Goal: Check status: Check status

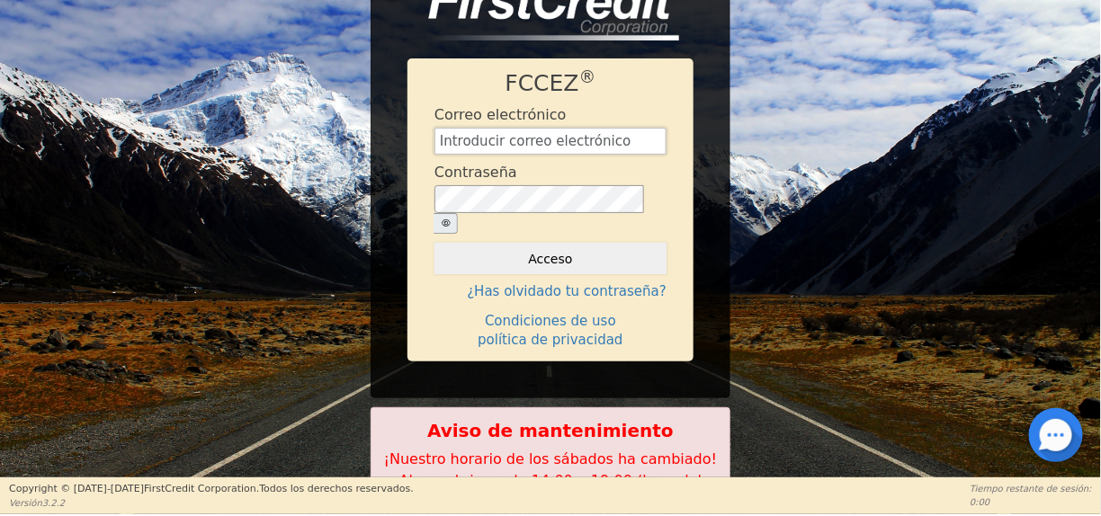
click at [554, 155] on input "text" at bounding box center [550, 141] width 232 height 27
type input "[EMAIL_ADDRESS][DOMAIN_NAME]"
click at [451, 221] on icon "button" at bounding box center [446, 222] width 9 height 7
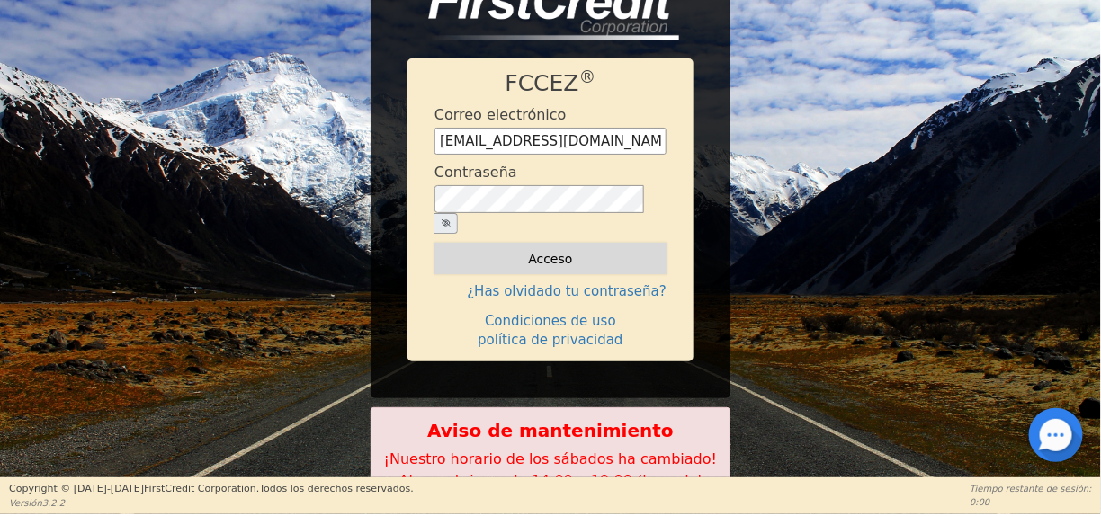
click at [604, 260] on button "Acceso" at bounding box center [550, 259] width 232 height 32
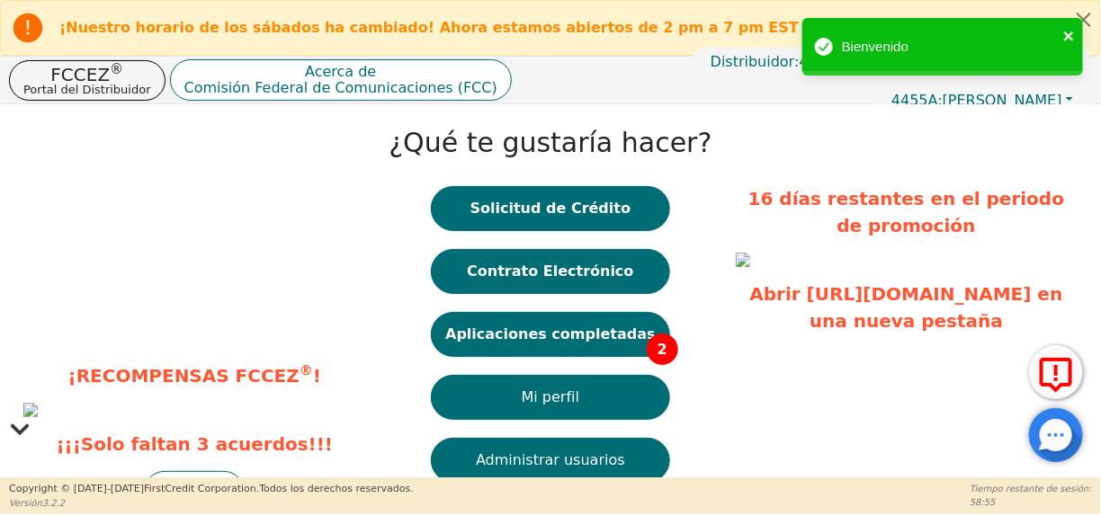
click at [1068, 35] on icon "cerca" at bounding box center [1068, 35] width 9 height 9
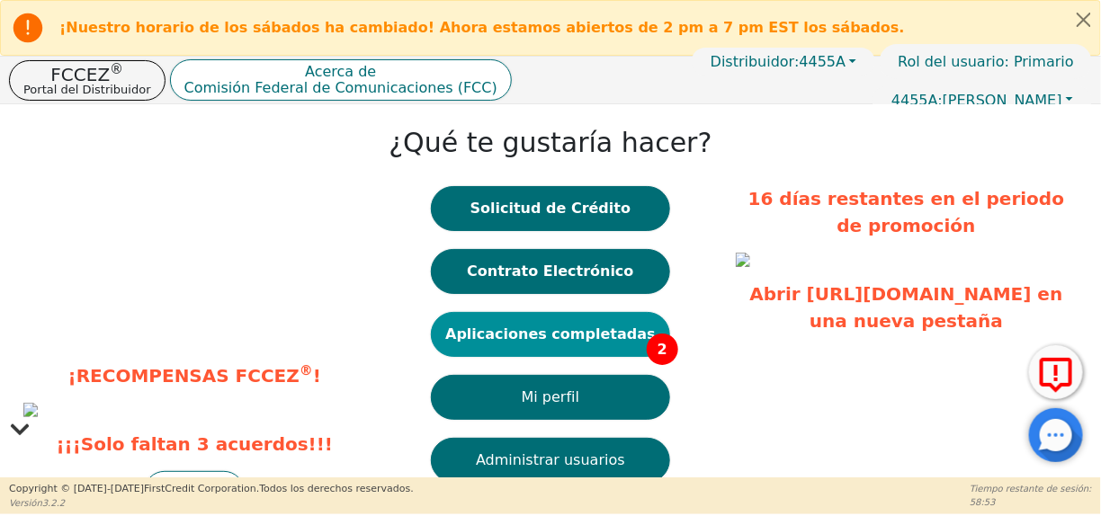
click at [617, 339] on font "Aplicaciones completadas" at bounding box center [550, 334] width 210 height 17
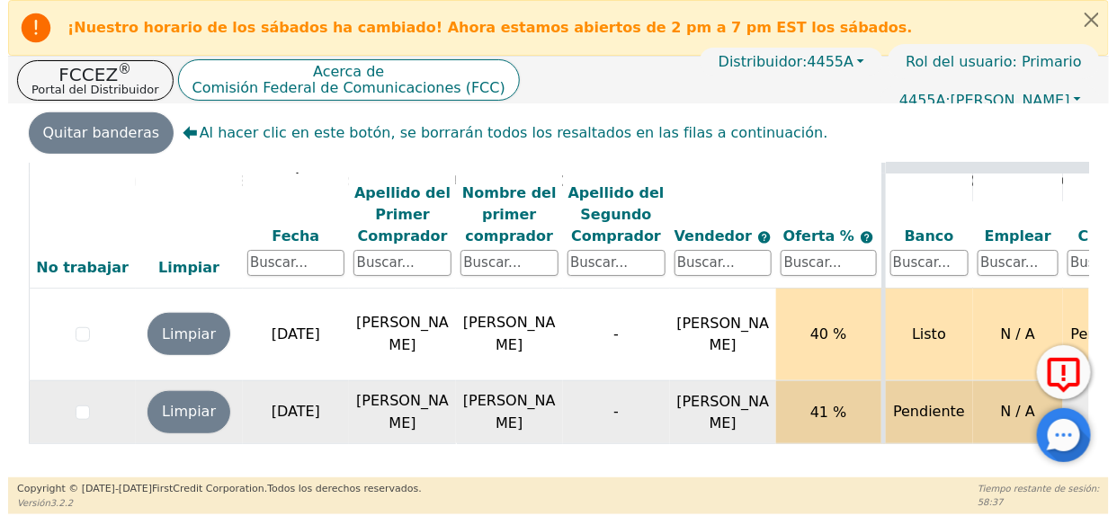
scroll to position [63, 0]
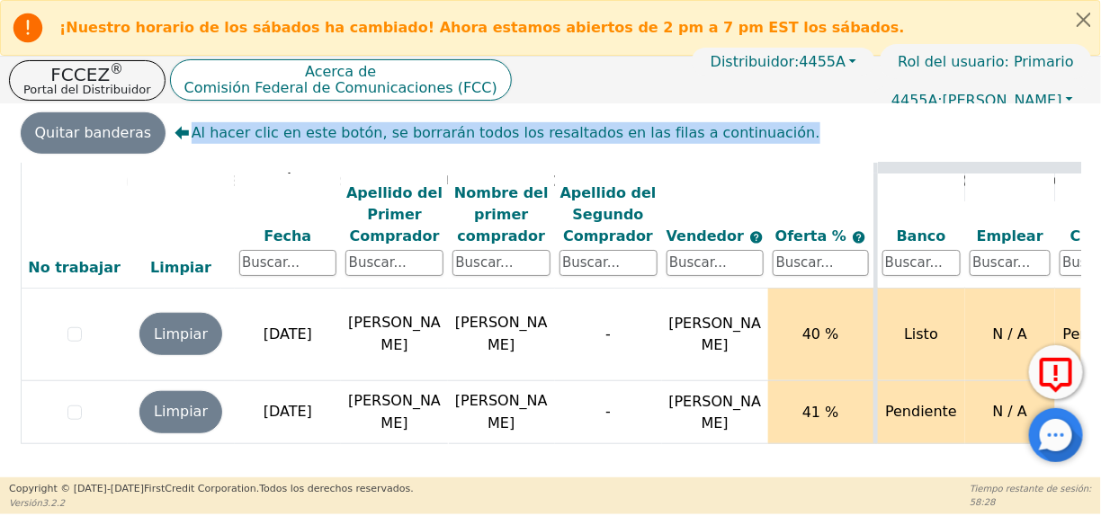
drag, startPoint x: 0, startPoint y: 166, endPoint x: -1, endPoint y: 147, distance: 18.9
click at [0, 147] on html "¡Nuestro horario de los sábados ha cambiado! Ahora estamos abiertos de 2 pm a 7…" at bounding box center [550, 257] width 1101 height 514
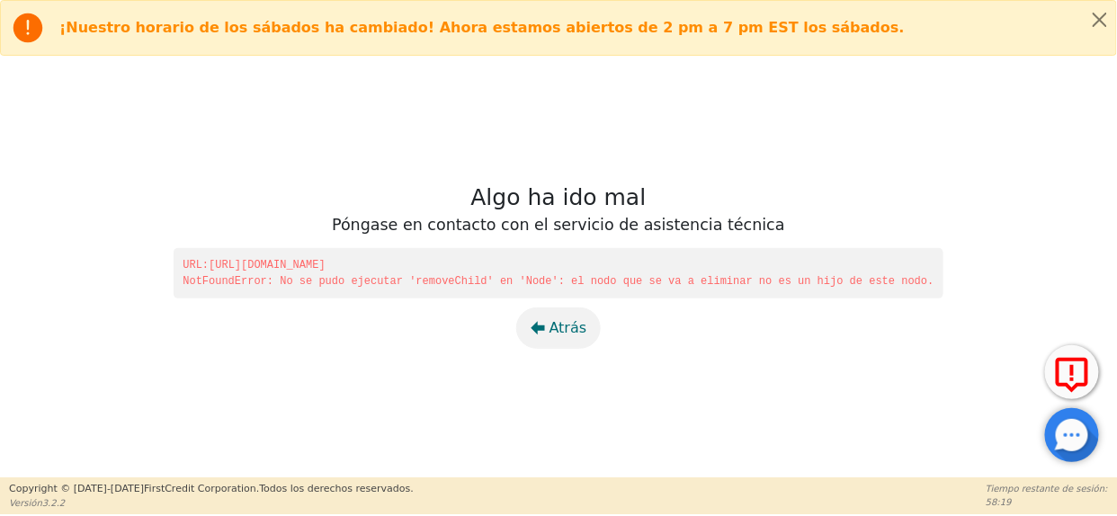
click at [554, 326] on font "Atrás" at bounding box center [568, 327] width 38 height 17
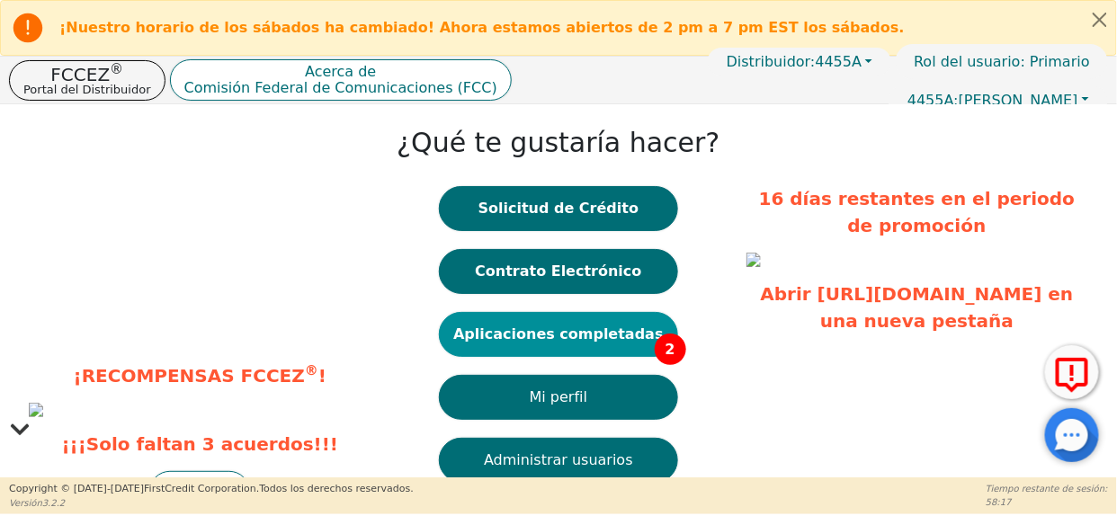
click at [586, 351] on button "Aplicaciones completadas 2" at bounding box center [558, 334] width 239 height 45
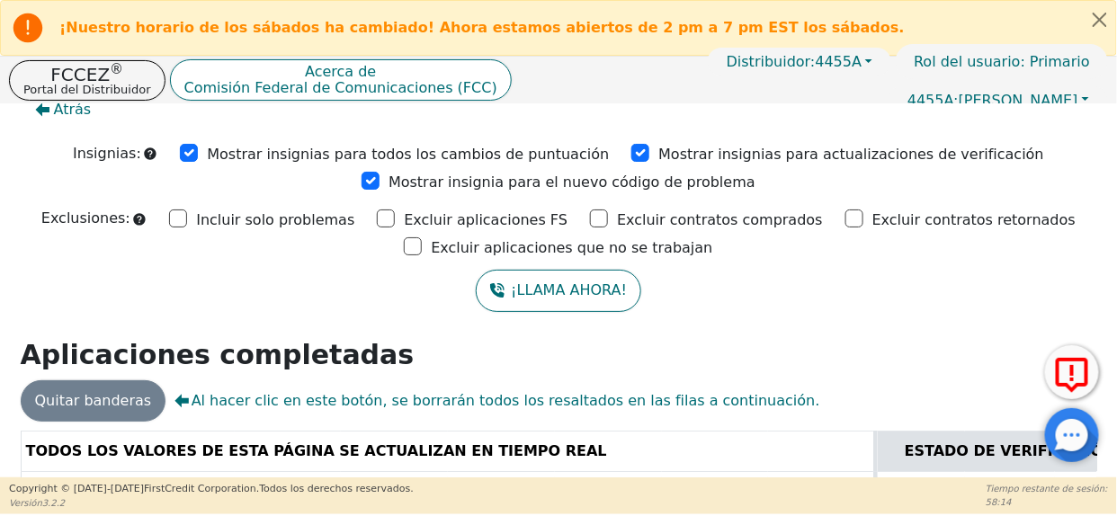
scroll to position [294, 0]
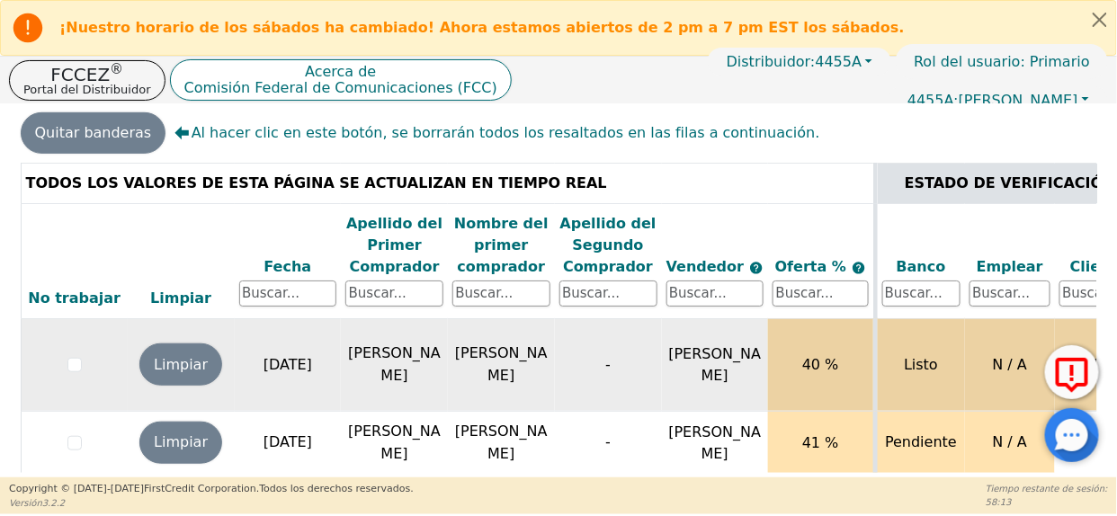
drag, startPoint x: 569, startPoint y: 357, endPoint x: 341, endPoint y: 360, distance: 228.4
click at [335, 360] on tr "Limpiar [DATE] [PERSON_NAME] - [PERSON_NAME] 40 % Listo N / A Pendiente En veri…" at bounding box center [1113, 364] width 2185 height 93
click at [670, 377] on td "[PERSON_NAME]" at bounding box center [715, 364] width 107 height 93
click at [852, 371] on td "40 %" at bounding box center [821, 364] width 107 height 93
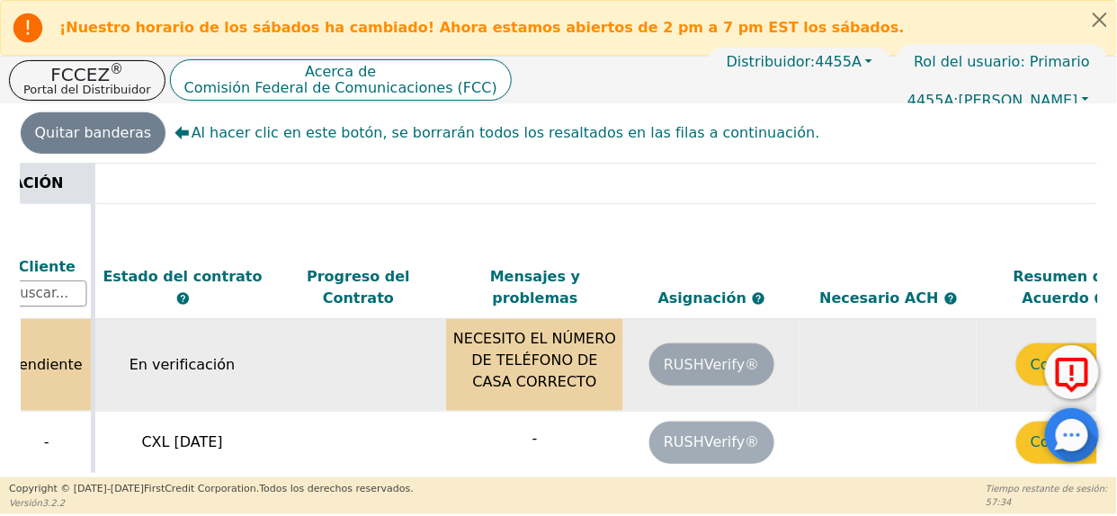
scroll to position [0, 1119]
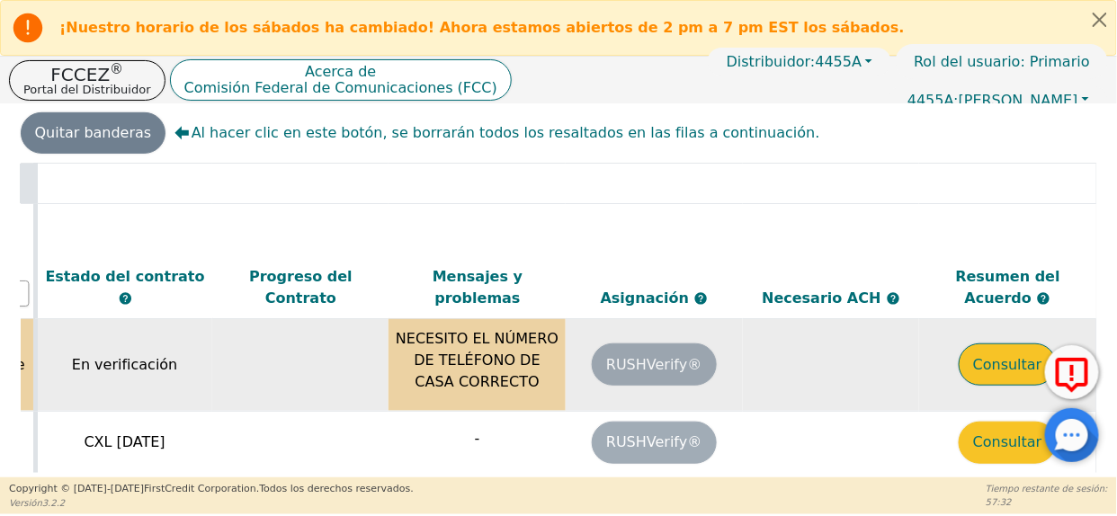
click at [996, 364] on font "Consultar" at bounding box center [1007, 364] width 69 height 17
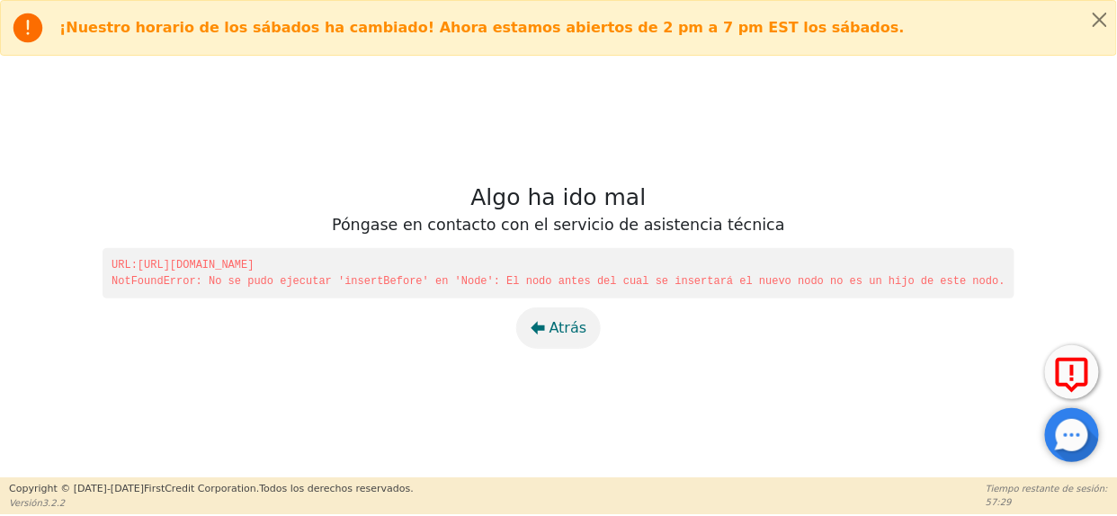
click at [541, 325] on icon "button" at bounding box center [538, 328] width 14 height 14
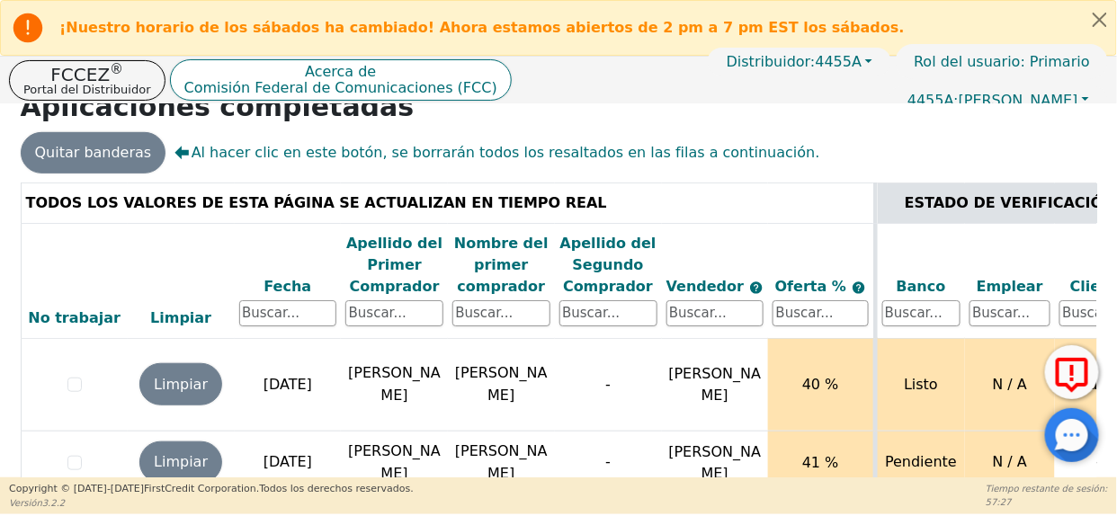
scroll to position [294, 0]
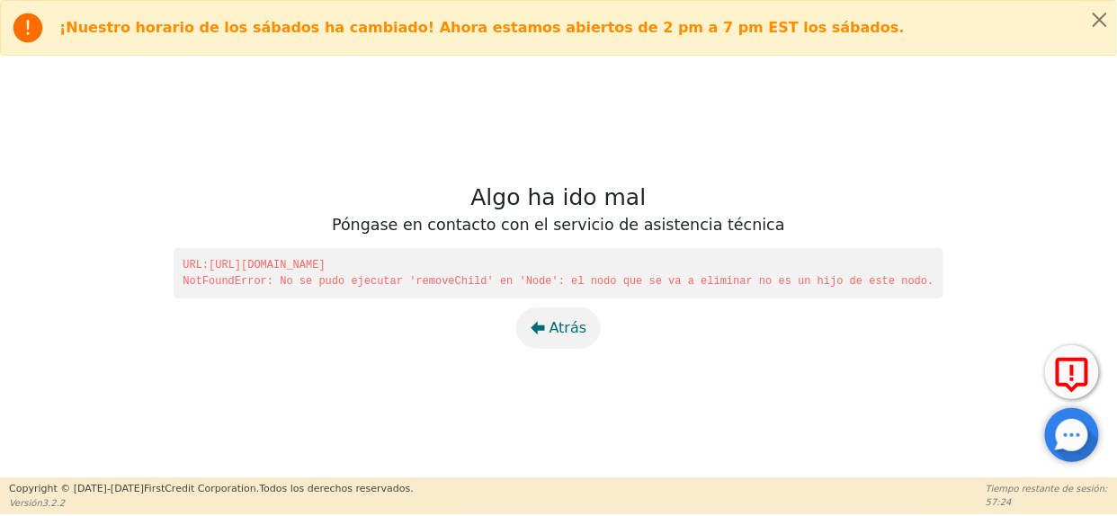
click at [558, 326] on font "Atrás" at bounding box center [568, 327] width 38 height 17
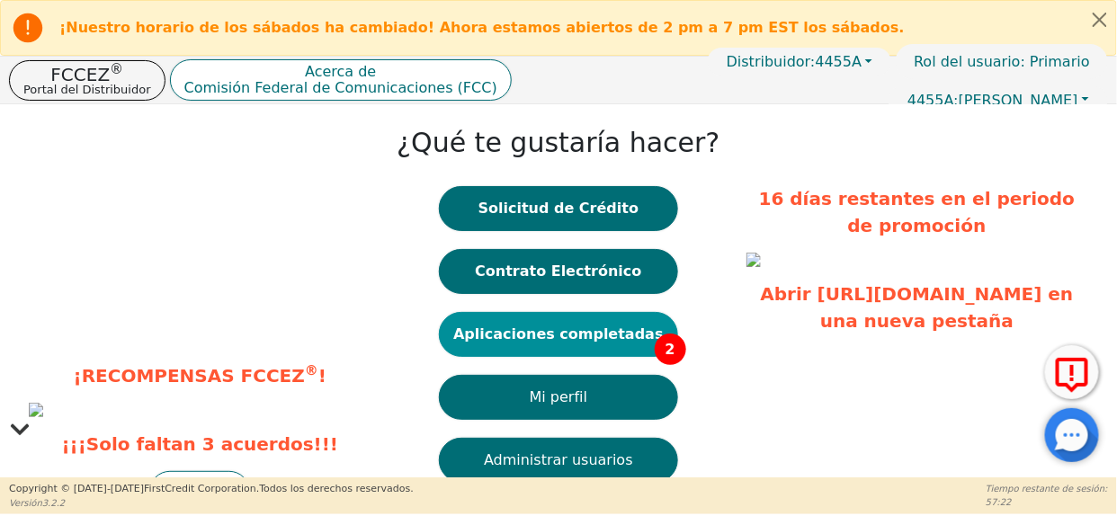
click at [604, 336] on font "Aplicaciones completadas" at bounding box center [558, 334] width 210 height 17
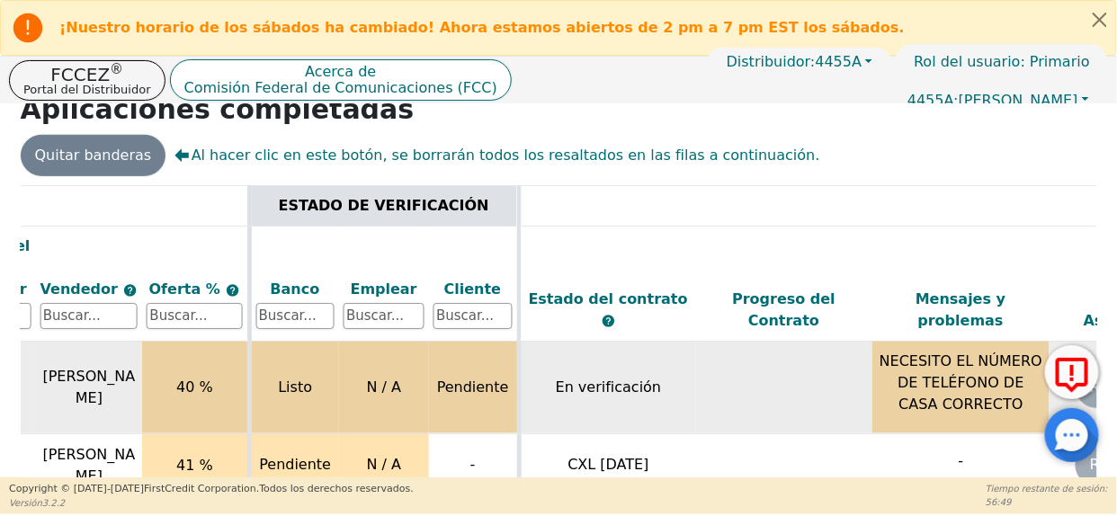
scroll to position [0, 635]
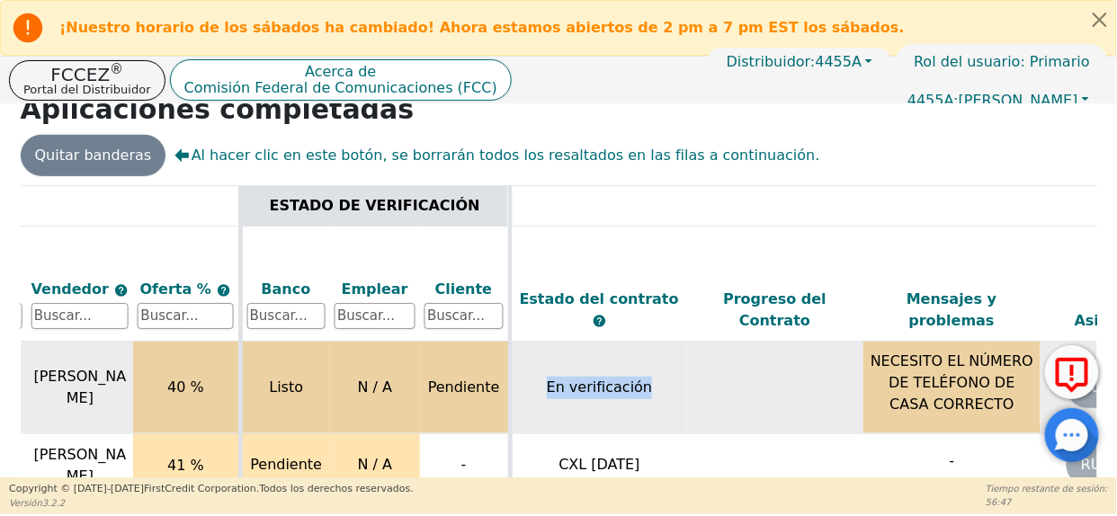
drag, startPoint x: 814, startPoint y: 380, endPoint x: 638, endPoint y: 398, distance: 177.3
click at [576, 421] on tr "Limpiar [DATE] [PERSON_NAME] - [PERSON_NAME] 40 % Listo N / A Pendiente En veri…" at bounding box center [478, 387] width 2185 height 93
drag, startPoint x: 895, startPoint y: 369, endPoint x: 812, endPoint y: 403, distance: 89.5
click at [844, 394] on tr "Limpiar [DATE] [PERSON_NAME] - [PERSON_NAME] 40 % Listo N / A Pendiente En veri…" at bounding box center [478, 387] width 2185 height 93
click at [785, 432] on td at bounding box center [775, 387] width 177 height 93
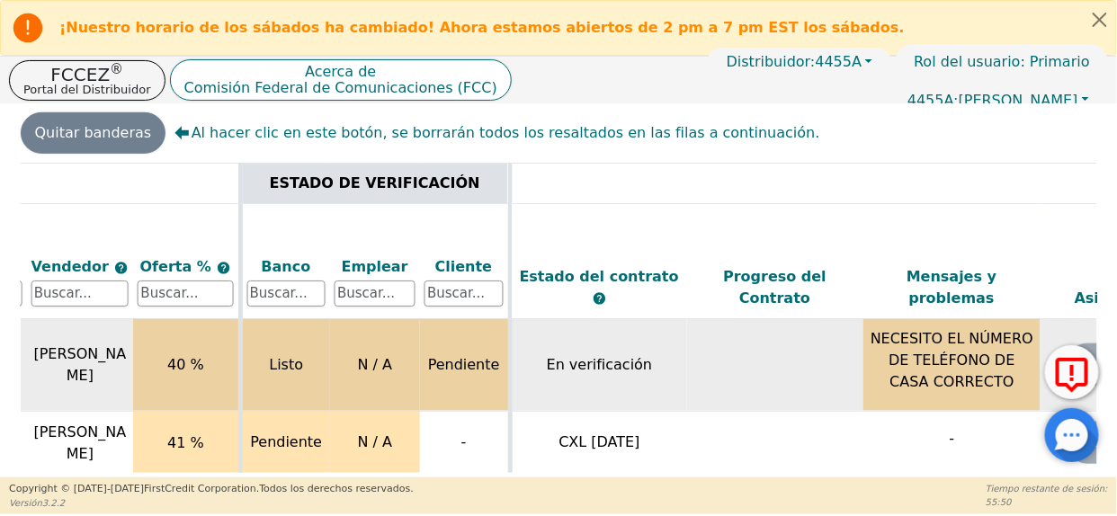
scroll to position [63, 635]
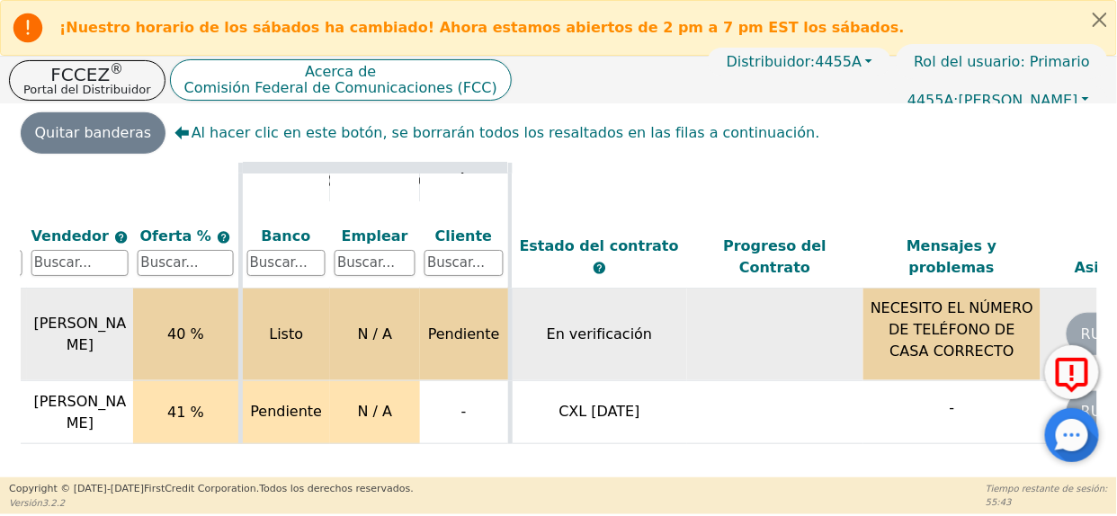
click at [915, 311] on p "NECESITO EL NÚMERO DE TELÉFONO DE CASA CORRECTO" at bounding box center [952, 330] width 168 height 65
click at [915, 320] on p "NECESITO EL NÚMERO DE TELÉFONO DE CASA CORRECTO" at bounding box center [952, 330] width 168 height 65
click at [873, 338] on td "NECESITO EL NÚMERO DE TELÉFONO DE CASA CORRECTO" at bounding box center [951, 334] width 177 height 93
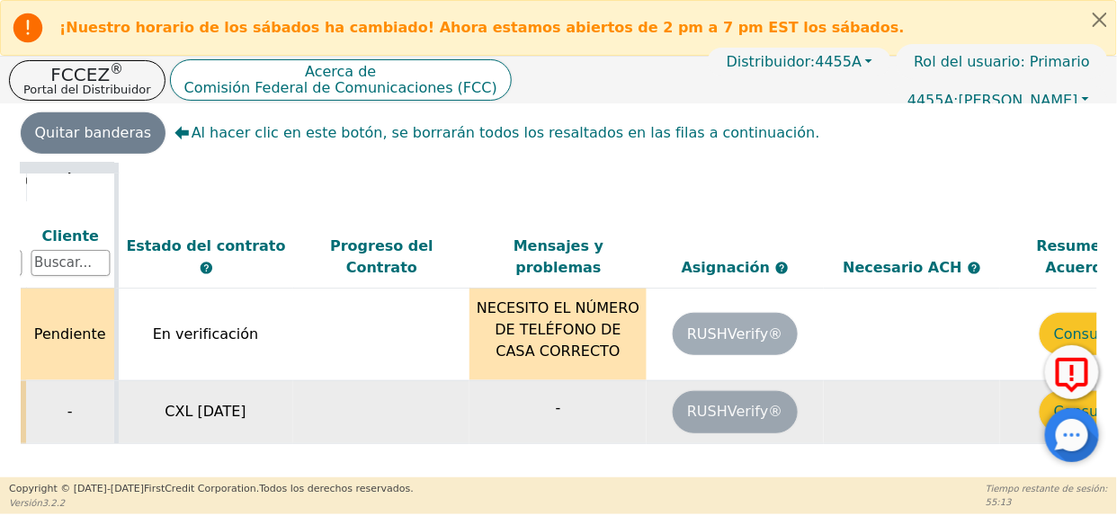
scroll to position [63, 1119]
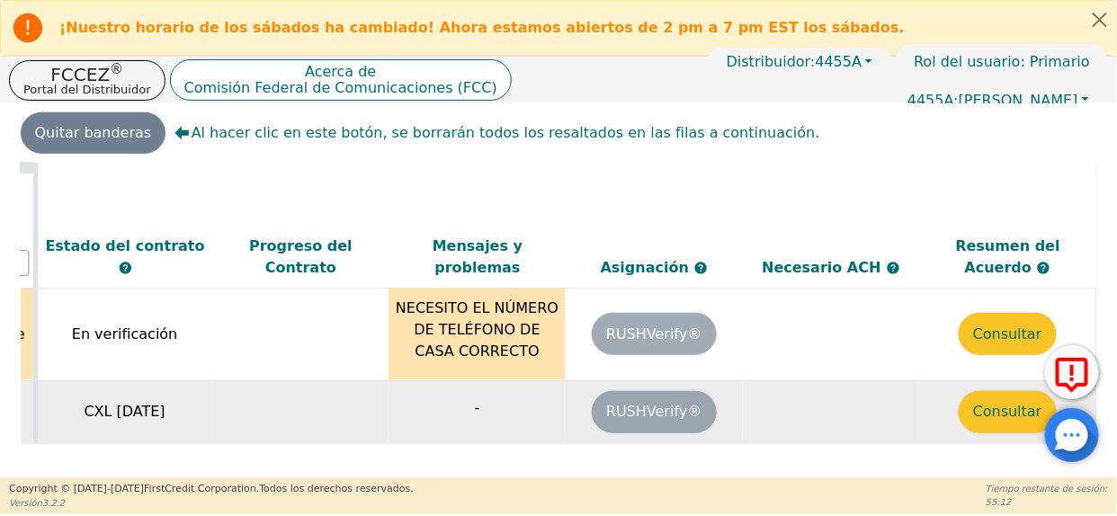
click at [998, 326] on font "Consultar" at bounding box center [1007, 334] width 69 height 17
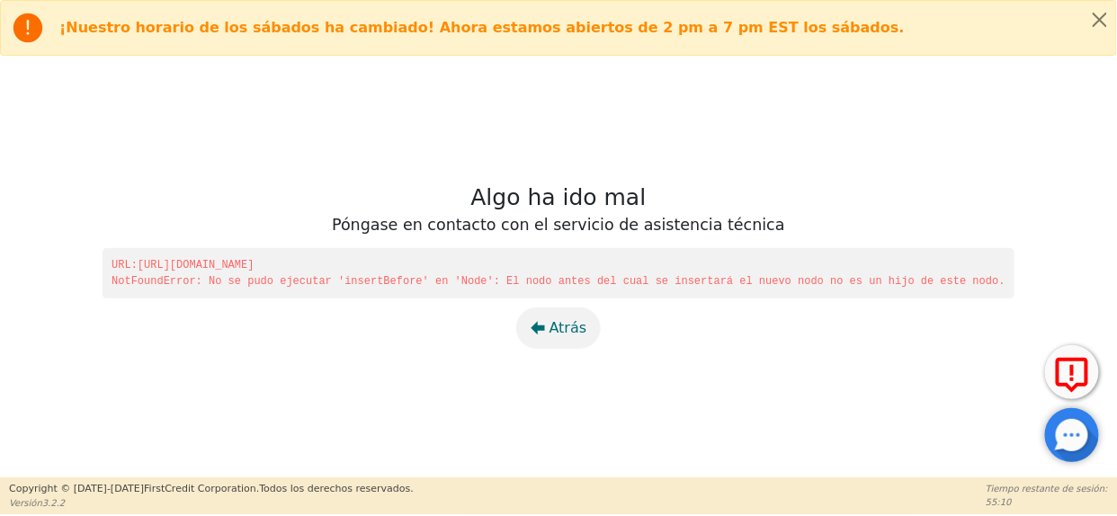
click at [545, 321] on icon "button" at bounding box center [538, 328] width 14 height 14
click at [536, 334] on icon "button" at bounding box center [538, 328] width 14 height 14
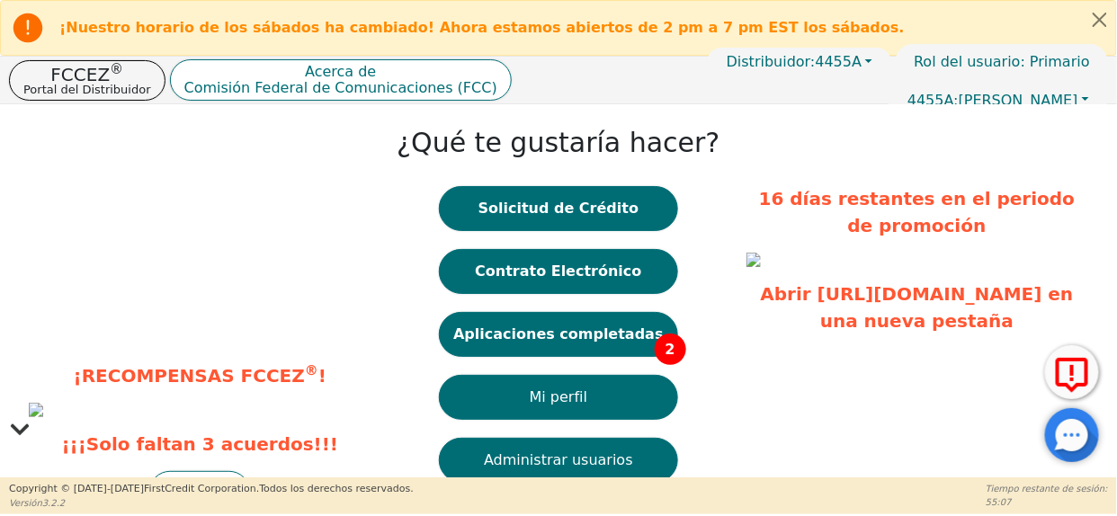
click at [592, 342] on font "Aplicaciones completadas" at bounding box center [558, 334] width 210 height 17
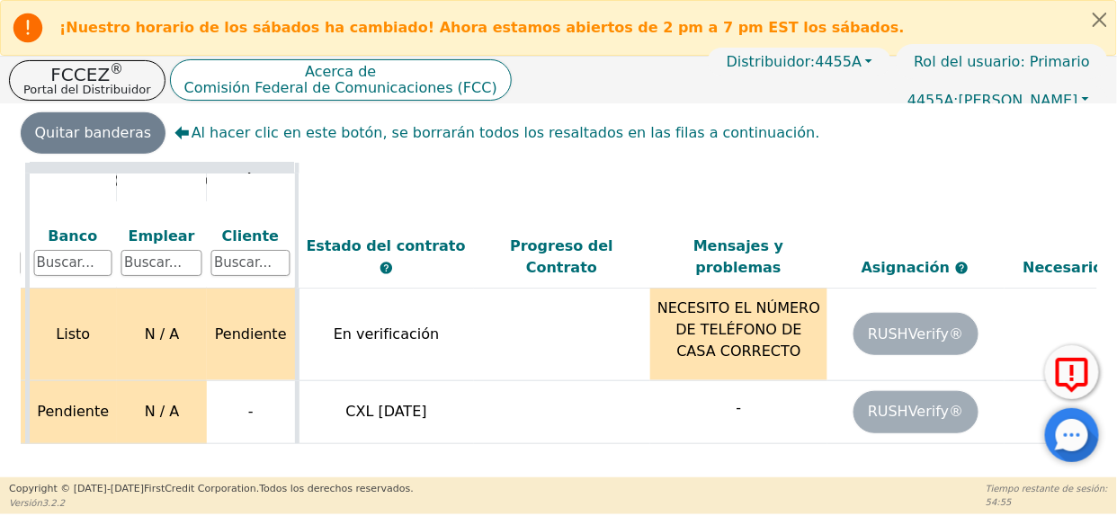
scroll to position [62, 848]
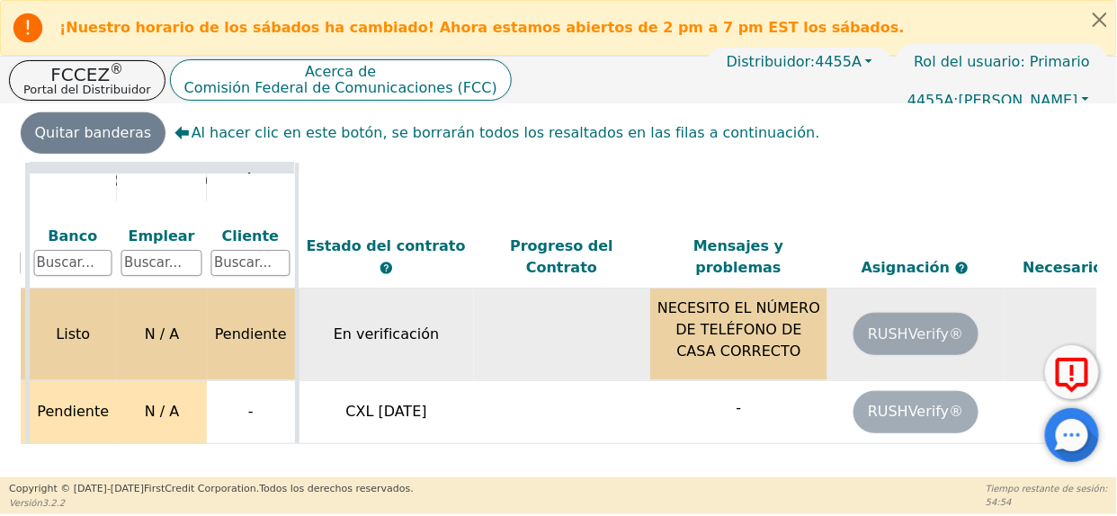
click at [755, 308] on font "NECESITO EL NÚMERO DE TELÉFONO DE CASA CORRECTO" at bounding box center [738, 329] width 163 height 60
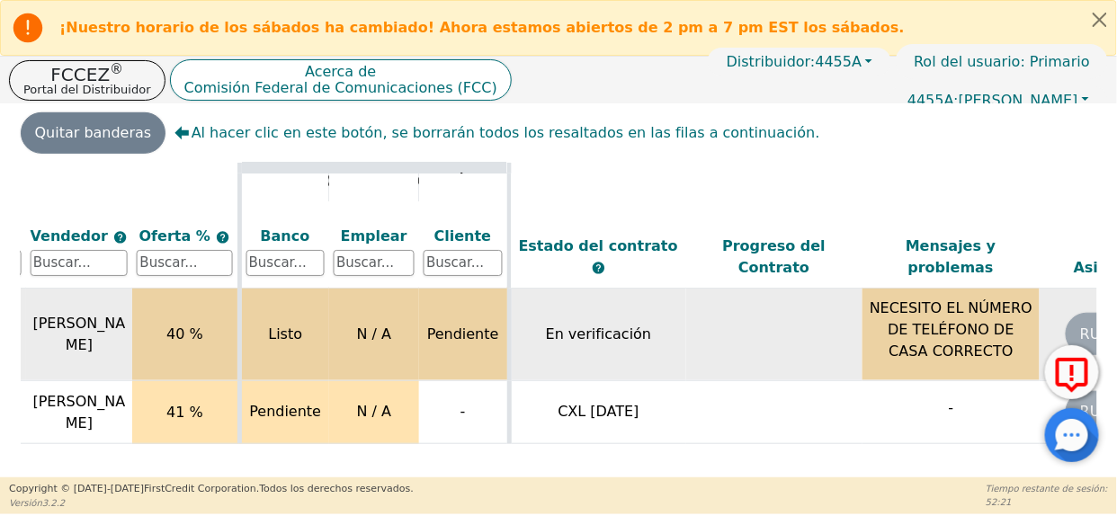
scroll to position [0, 636]
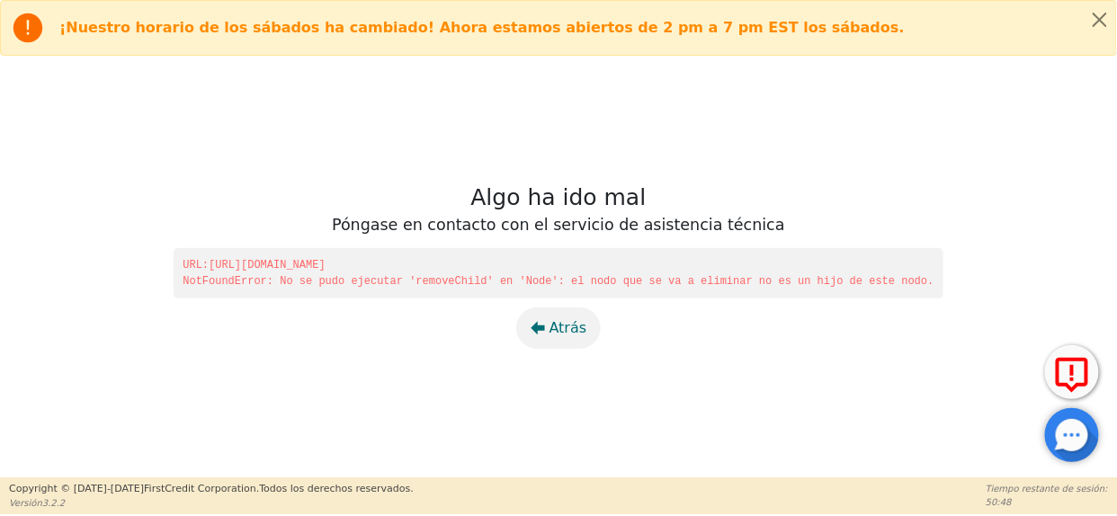
click at [543, 329] on icon "button" at bounding box center [538, 327] width 14 height 13
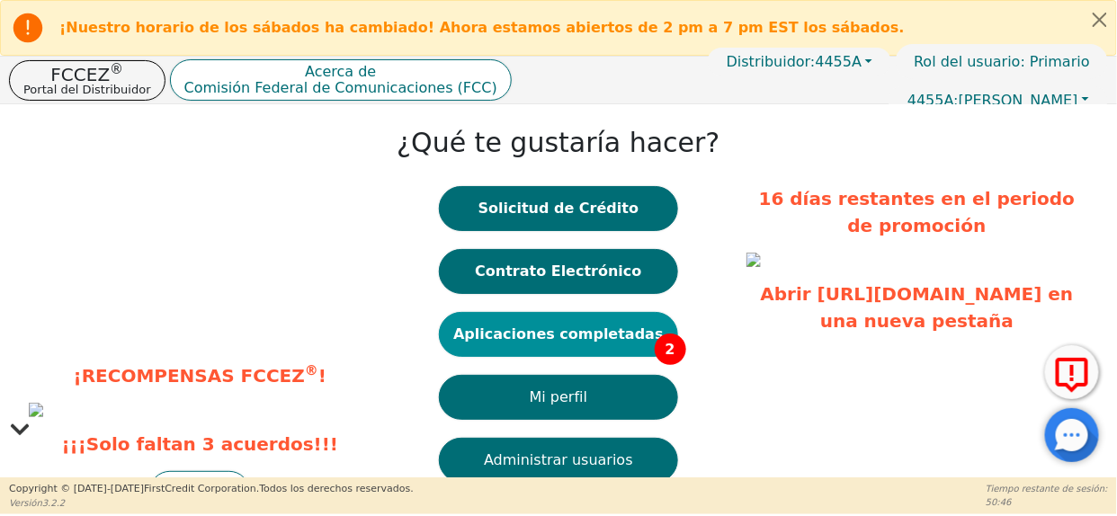
click at [619, 335] on font "Aplicaciones completadas" at bounding box center [558, 334] width 210 height 17
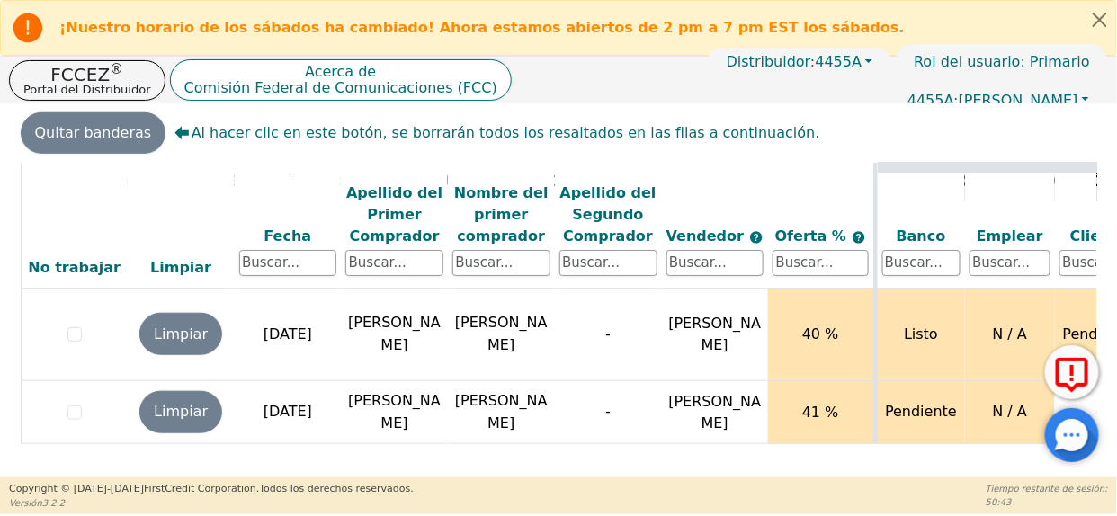
scroll to position [63, 0]
